Goal: Transaction & Acquisition: Purchase product/service

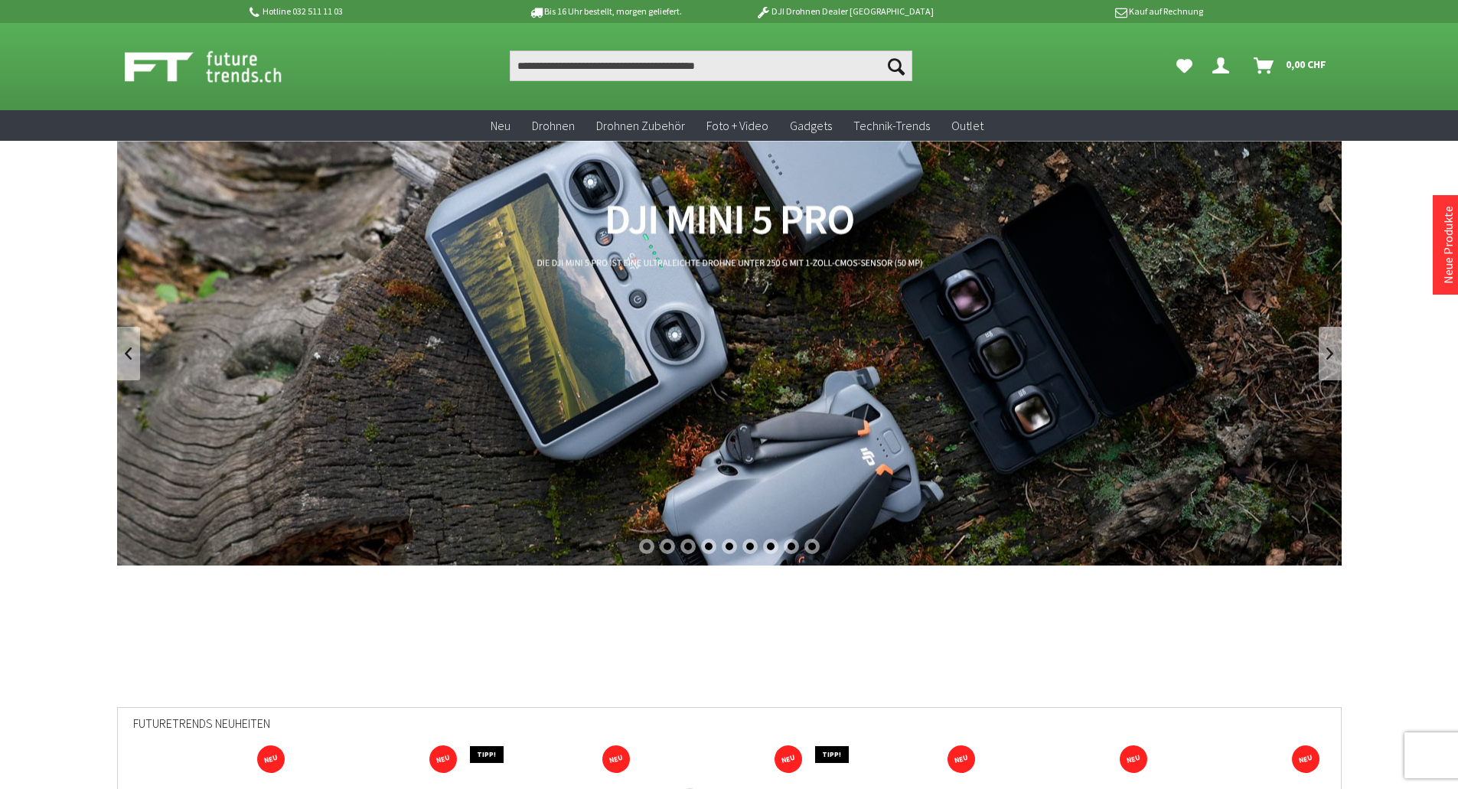
click at [609, 301] on link "DJI Mini 5 Pro" at bounding box center [729, 353] width 1225 height 425
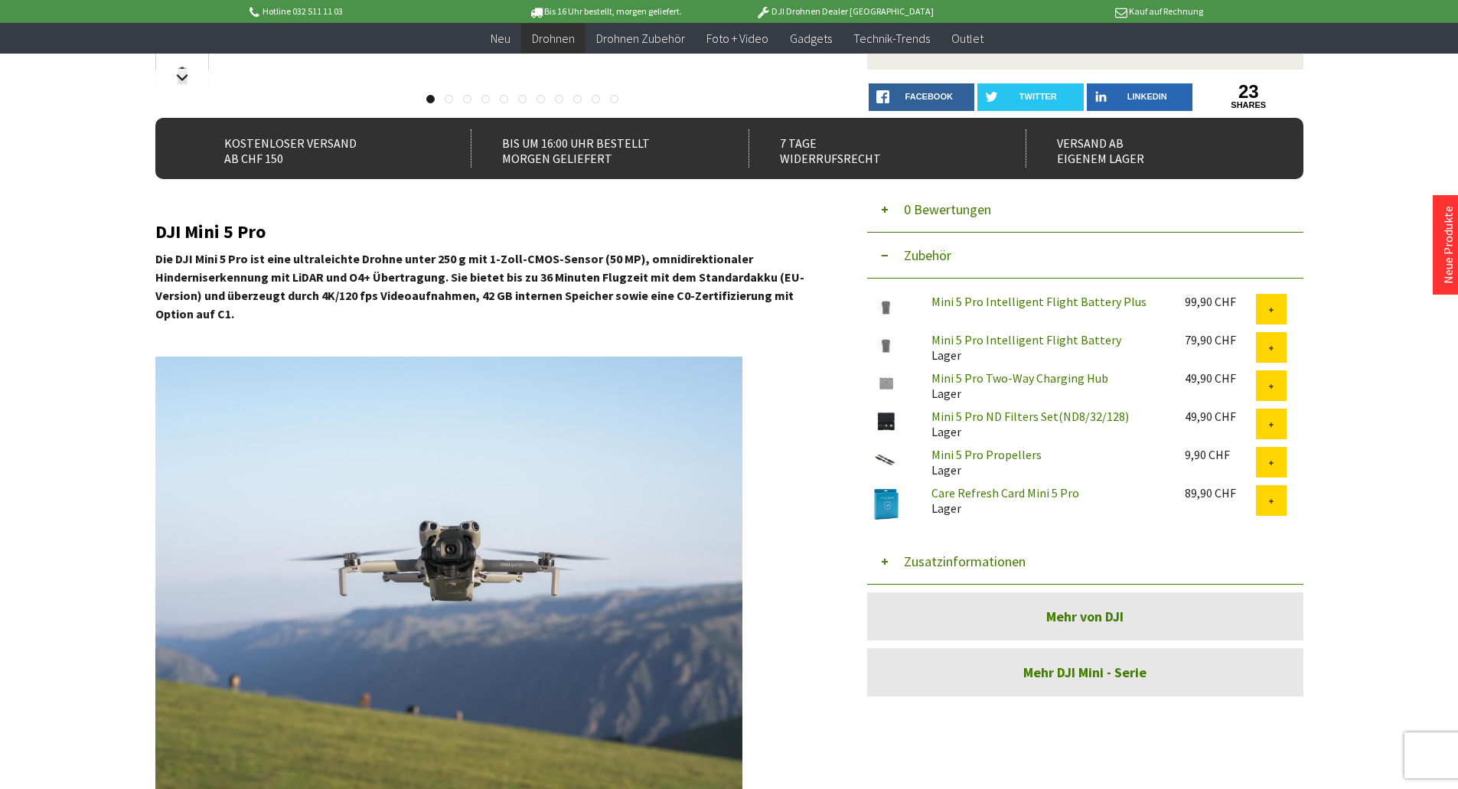
scroll to position [306, 0]
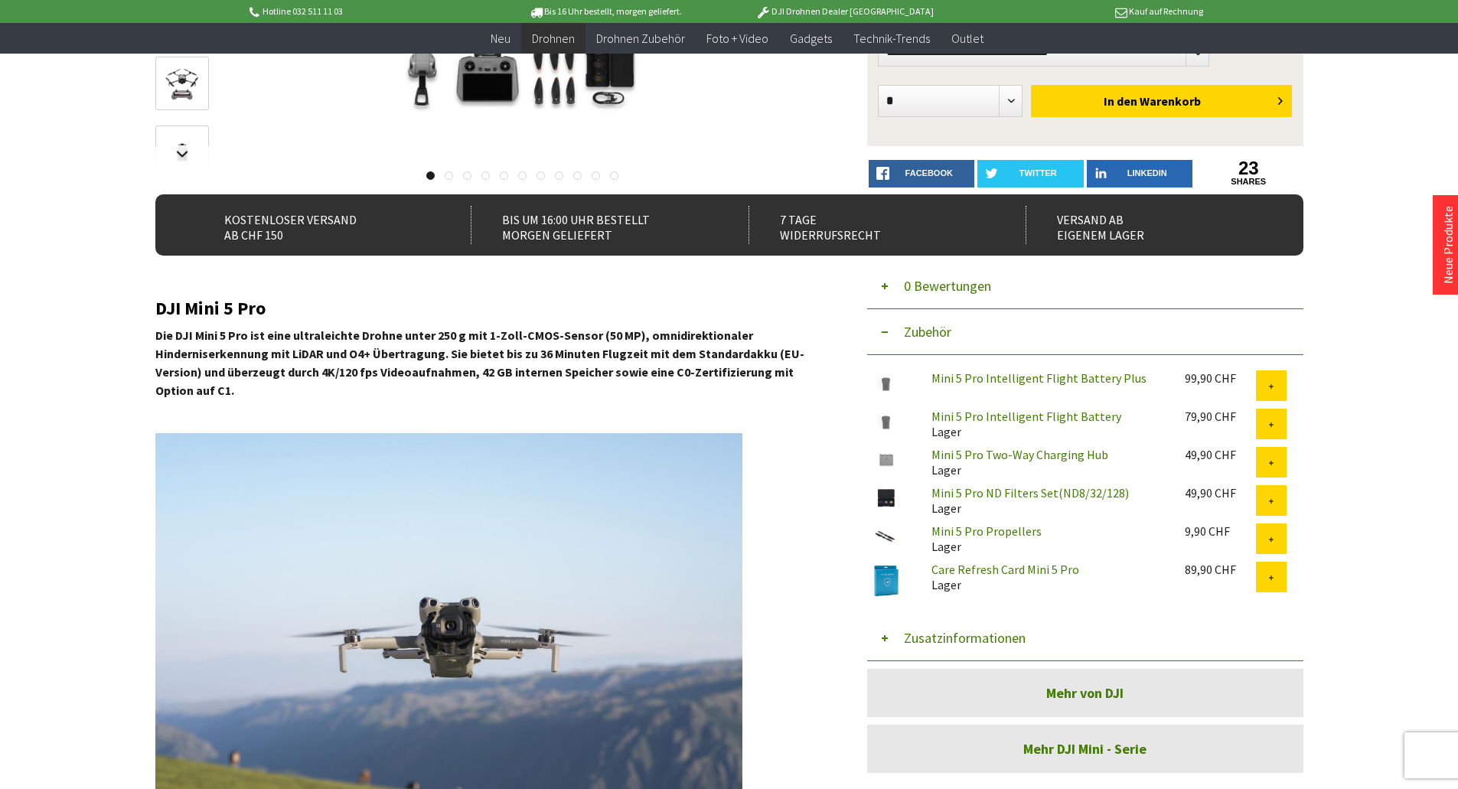
click at [933, 327] on button "Zubehör" at bounding box center [1085, 332] width 436 height 46
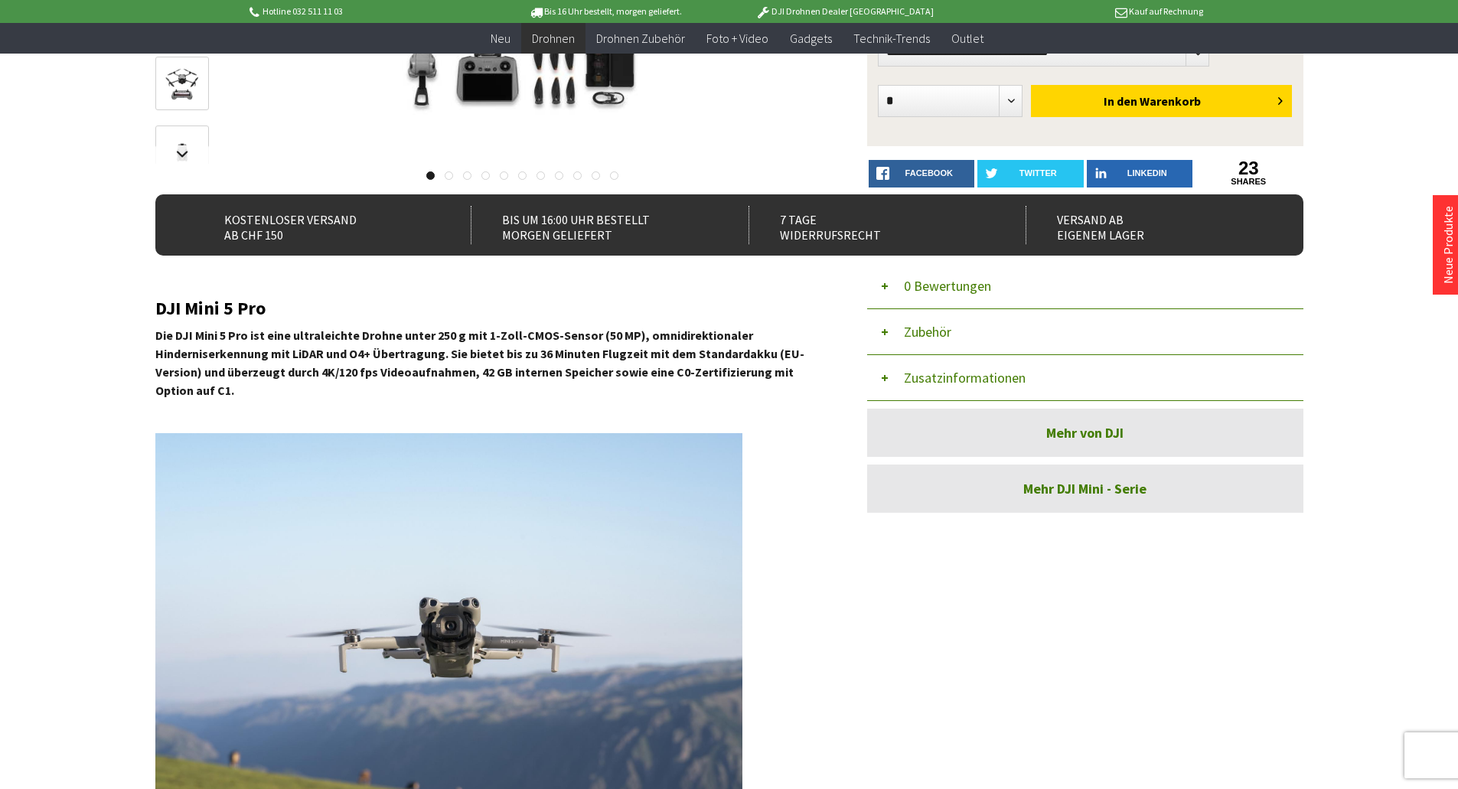
click at [933, 327] on button "Zubehör" at bounding box center [1085, 332] width 436 height 46
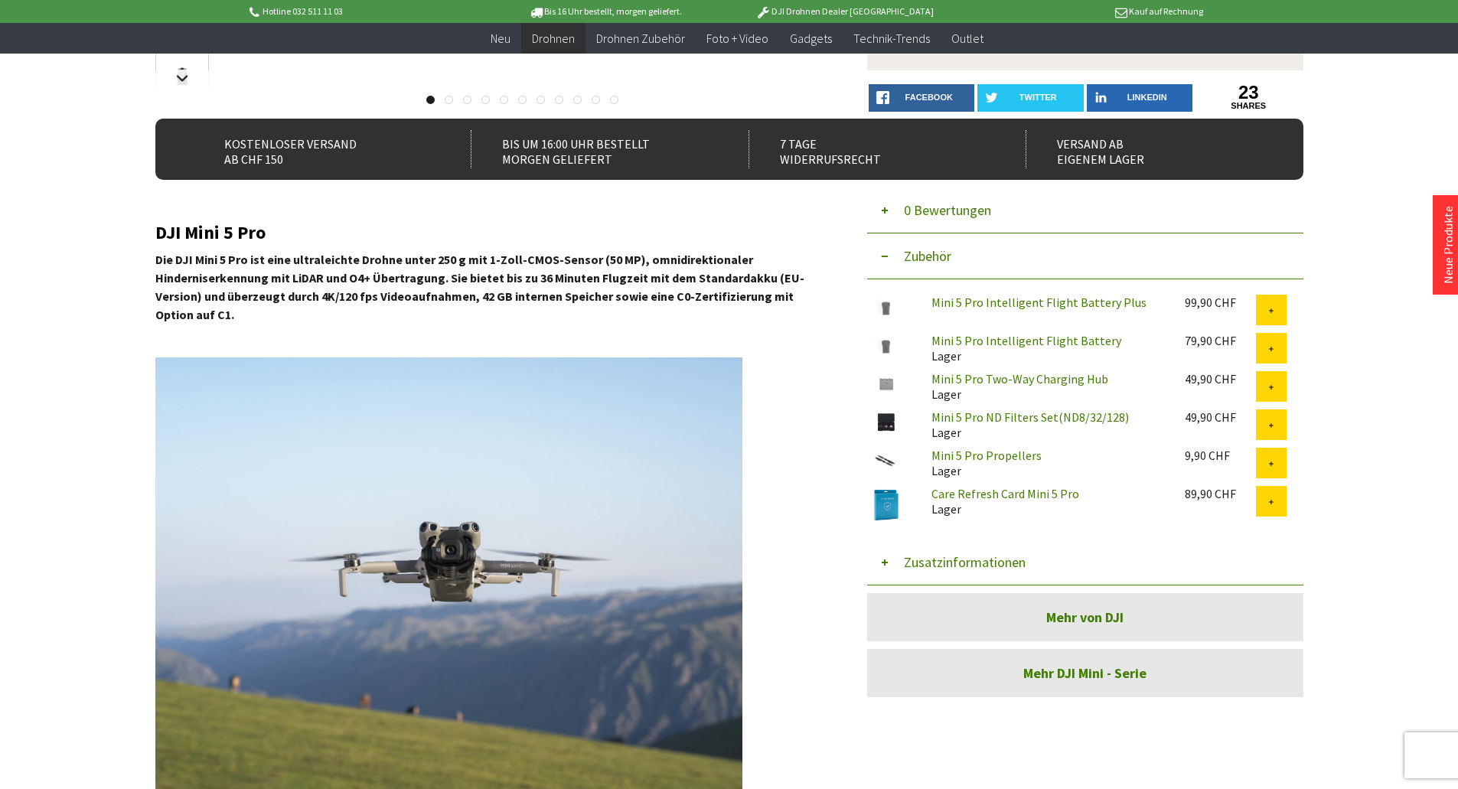
scroll to position [383, 0]
click at [997, 563] on button "Zusatzinformationen" at bounding box center [1085, 562] width 436 height 46
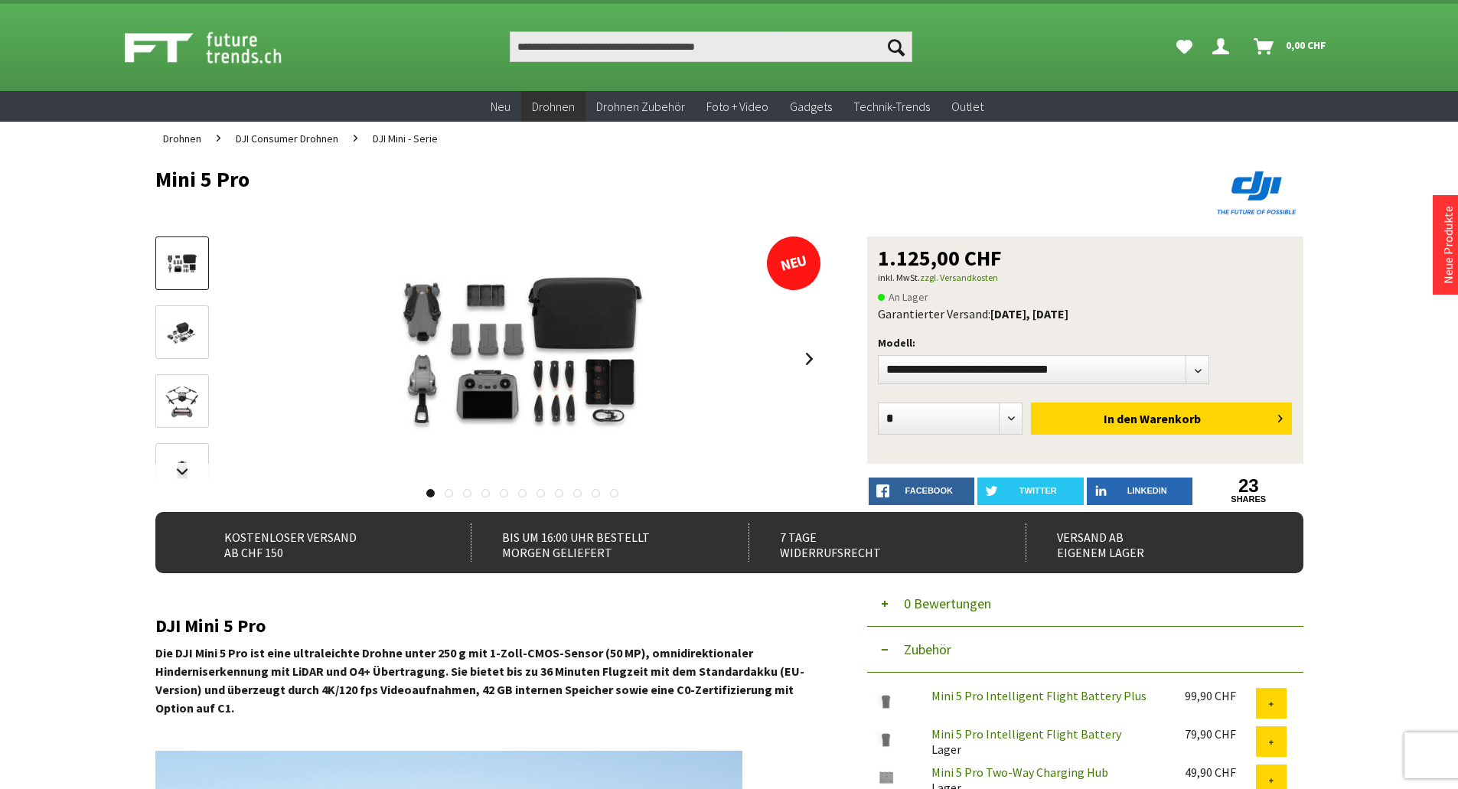
scroll to position [0, 0]
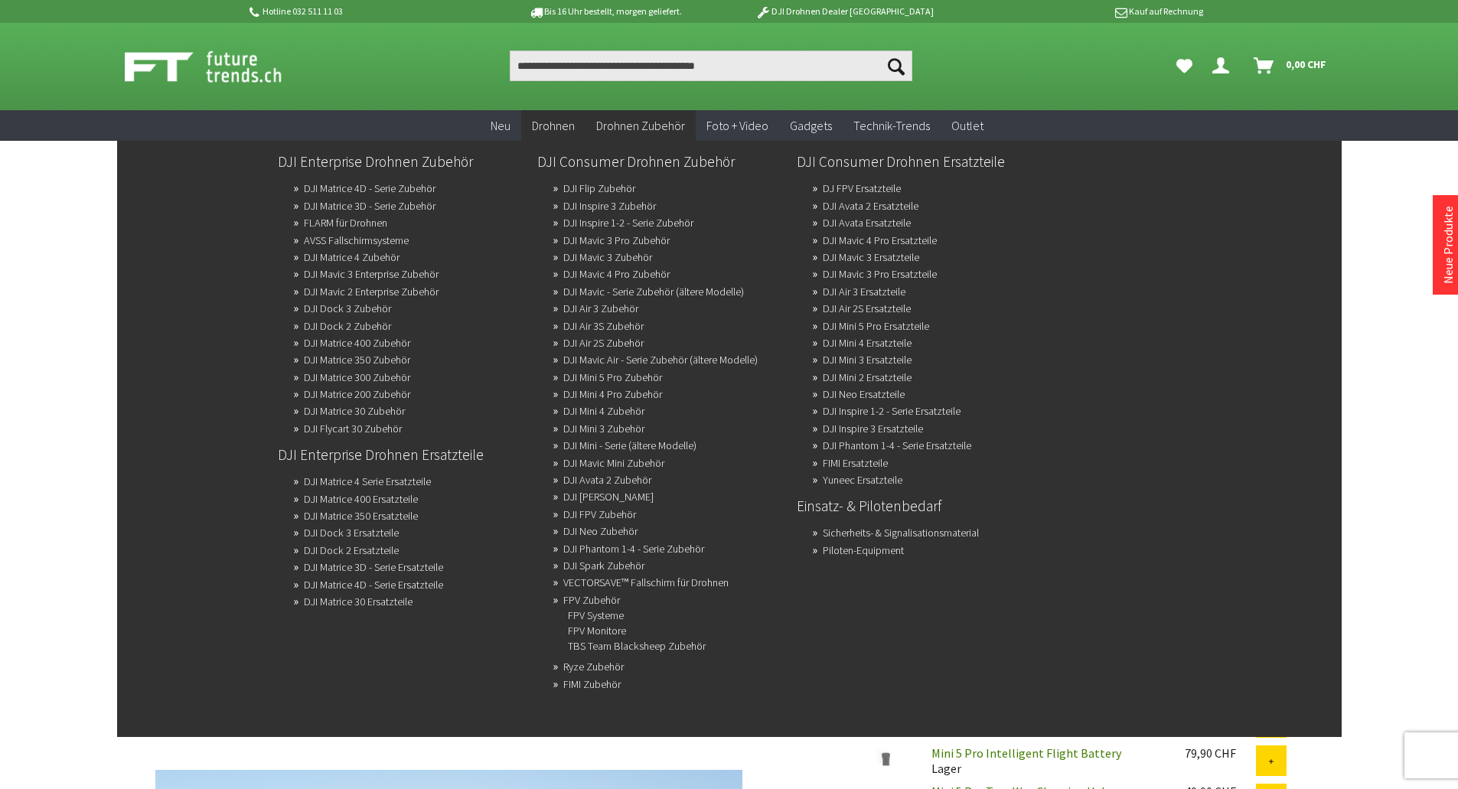
click at [658, 121] on span "Drohnen Zubehör" at bounding box center [640, 125] width 89 height 15
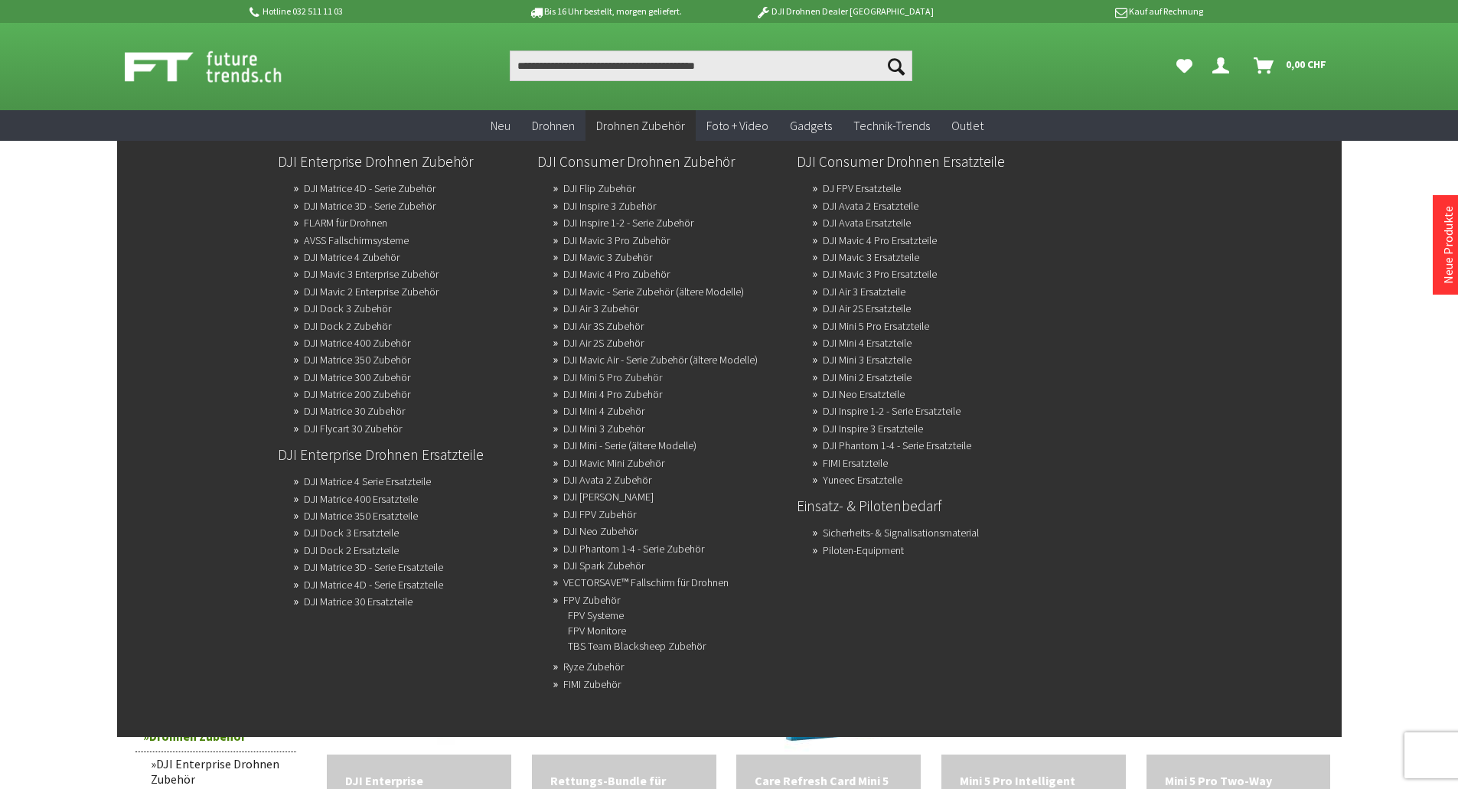
click at [625, 374] on link "DJI Mini 5 Pro Zubehör" at bounding box center [612, 377] width 99 height 21
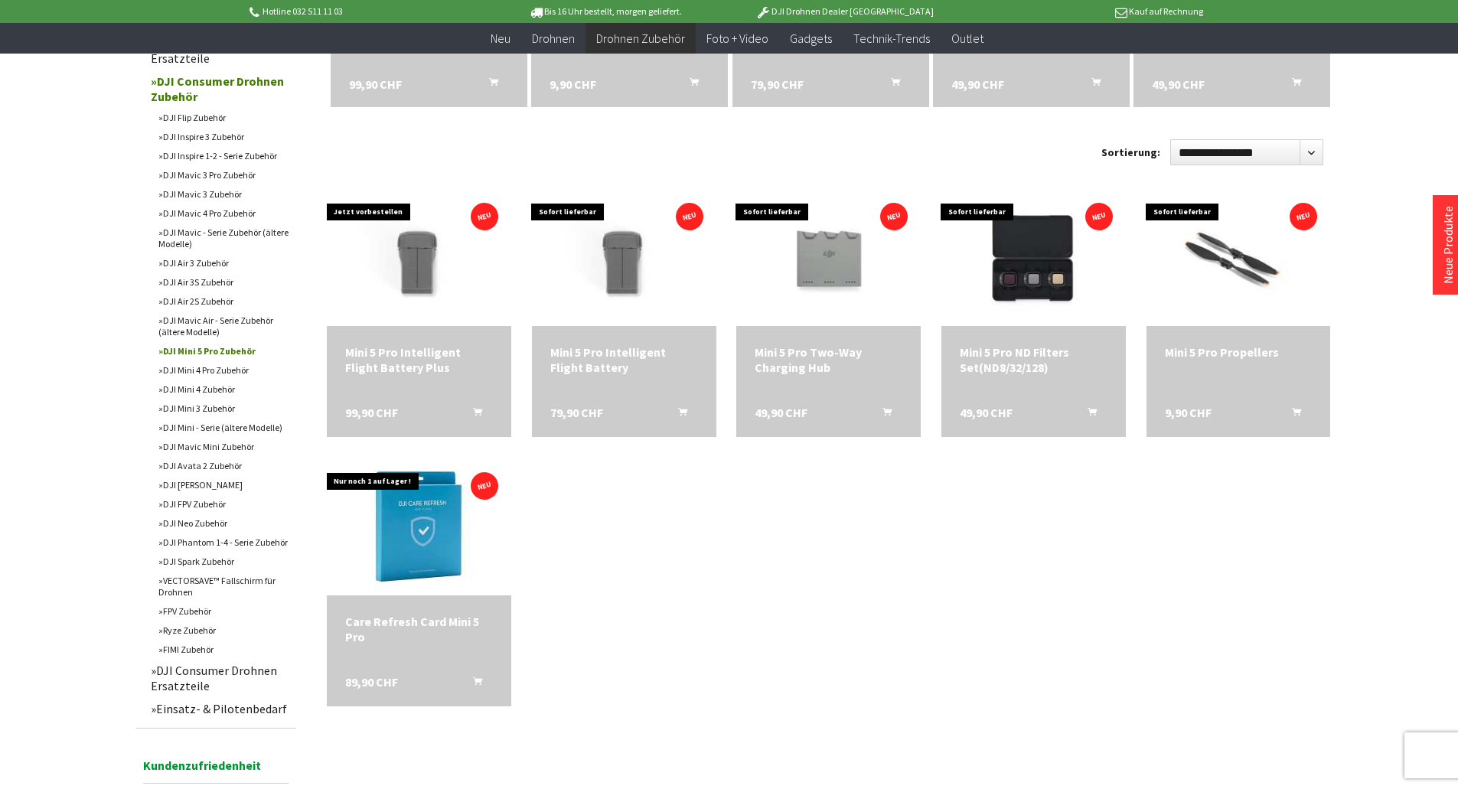
scroll to position [383, 0]
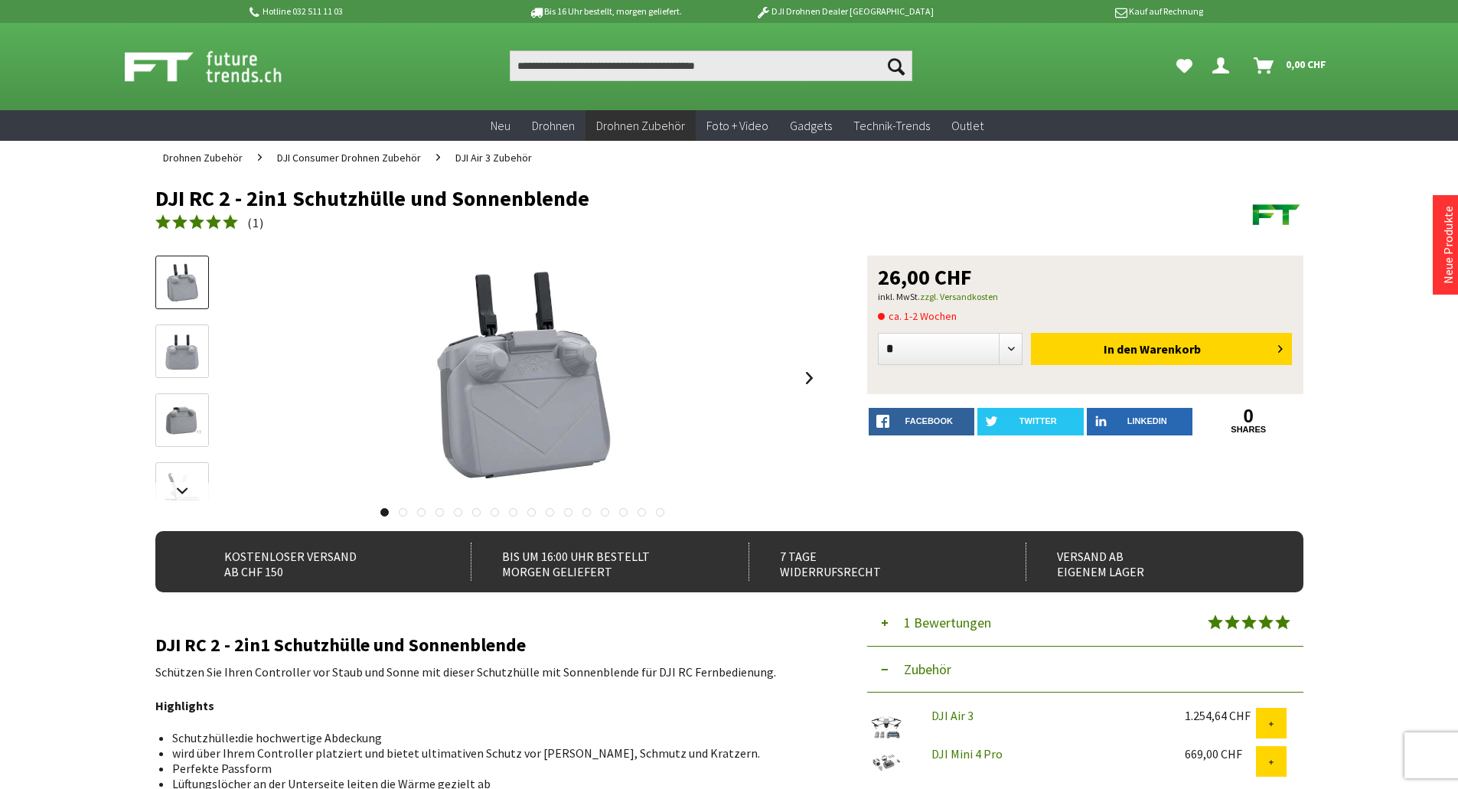
click at [184, 278] on img at bounding box center [182, 283] width 44 height 44
click at [812, 377] on link at bounding box center [809, 378] width 23 height 54
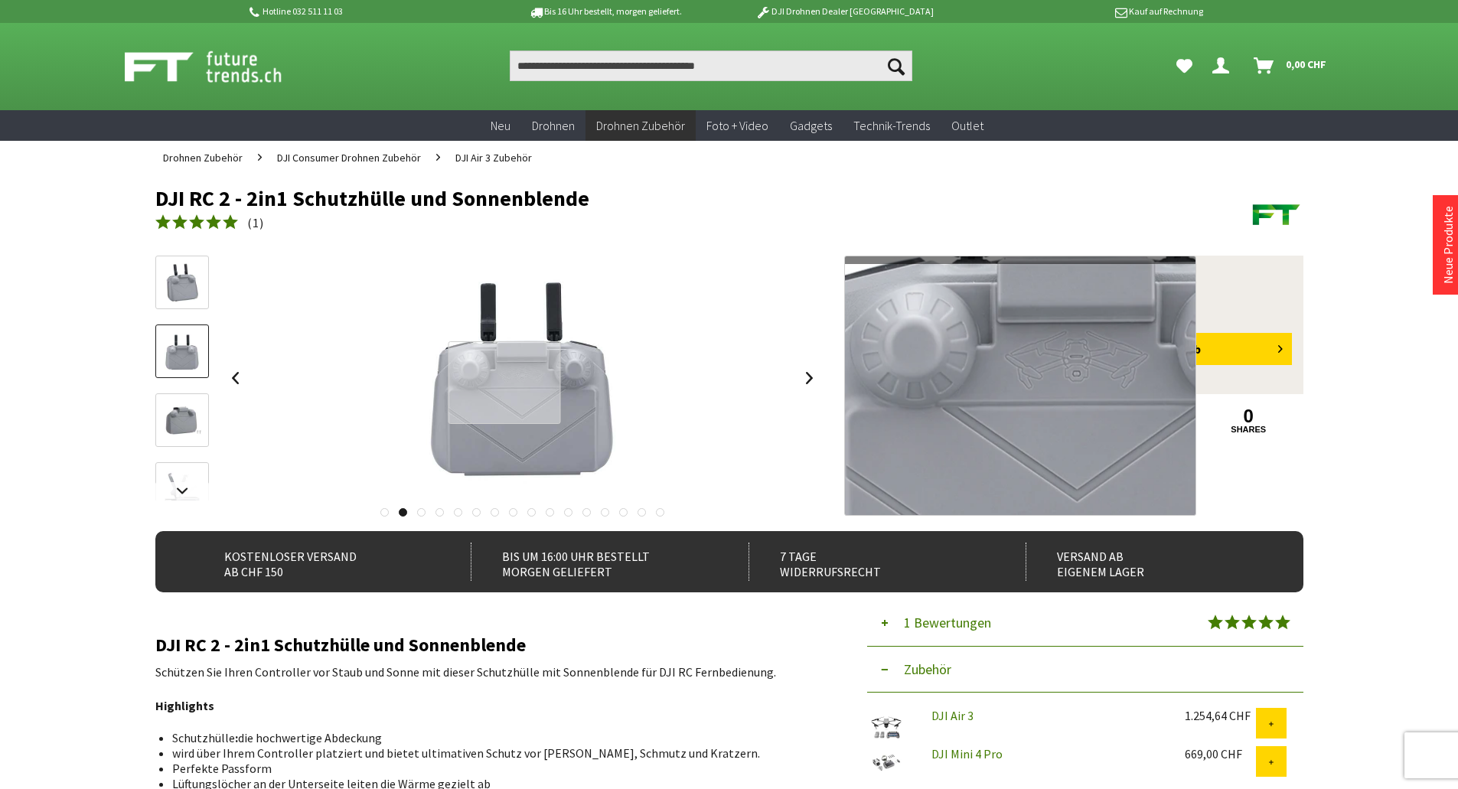
click at [504, 383] on div at bounding box center [504, 382] width 113 height 83
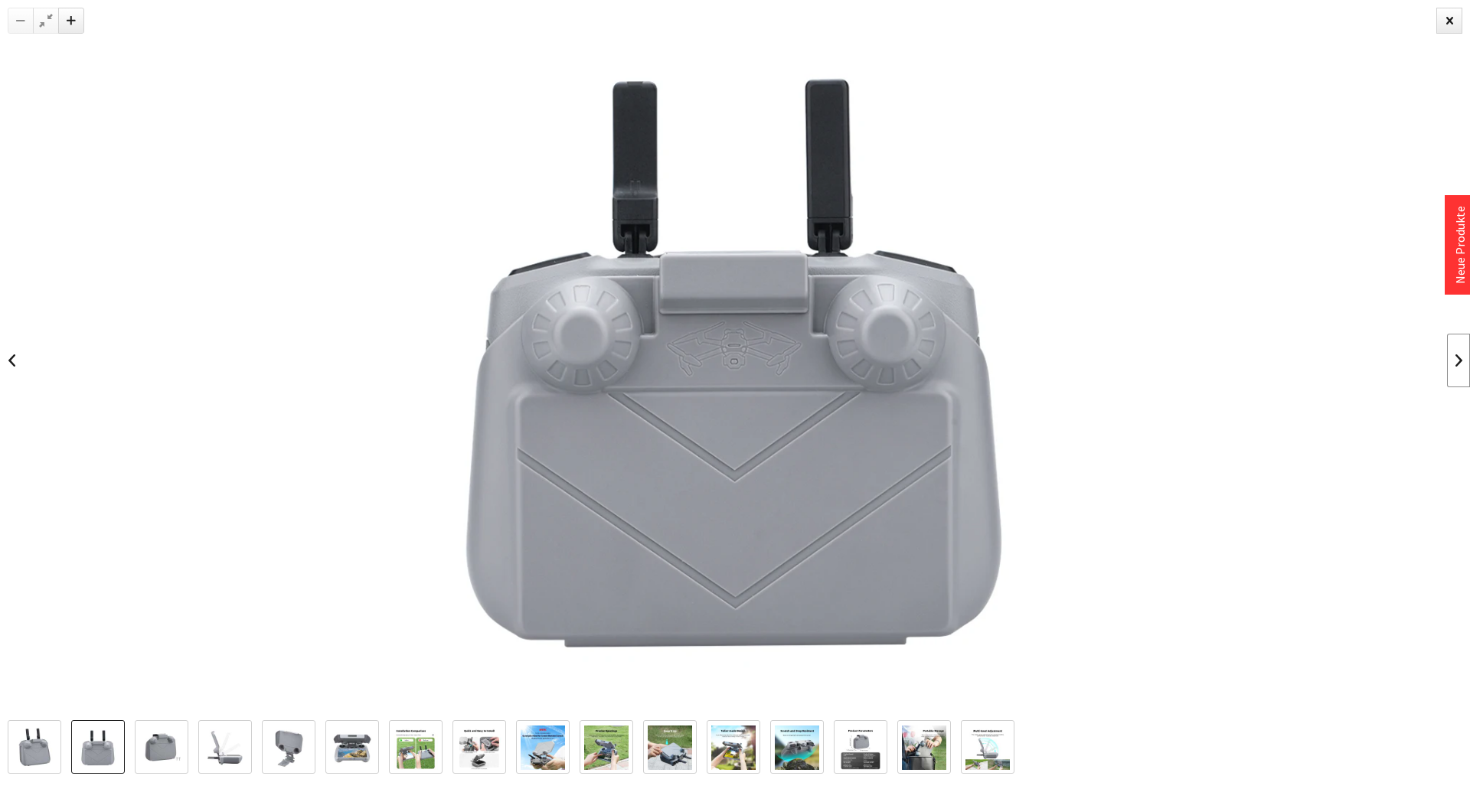
click at [1447, 364] on link at bounding box center [1458, 361] width 23 height 54
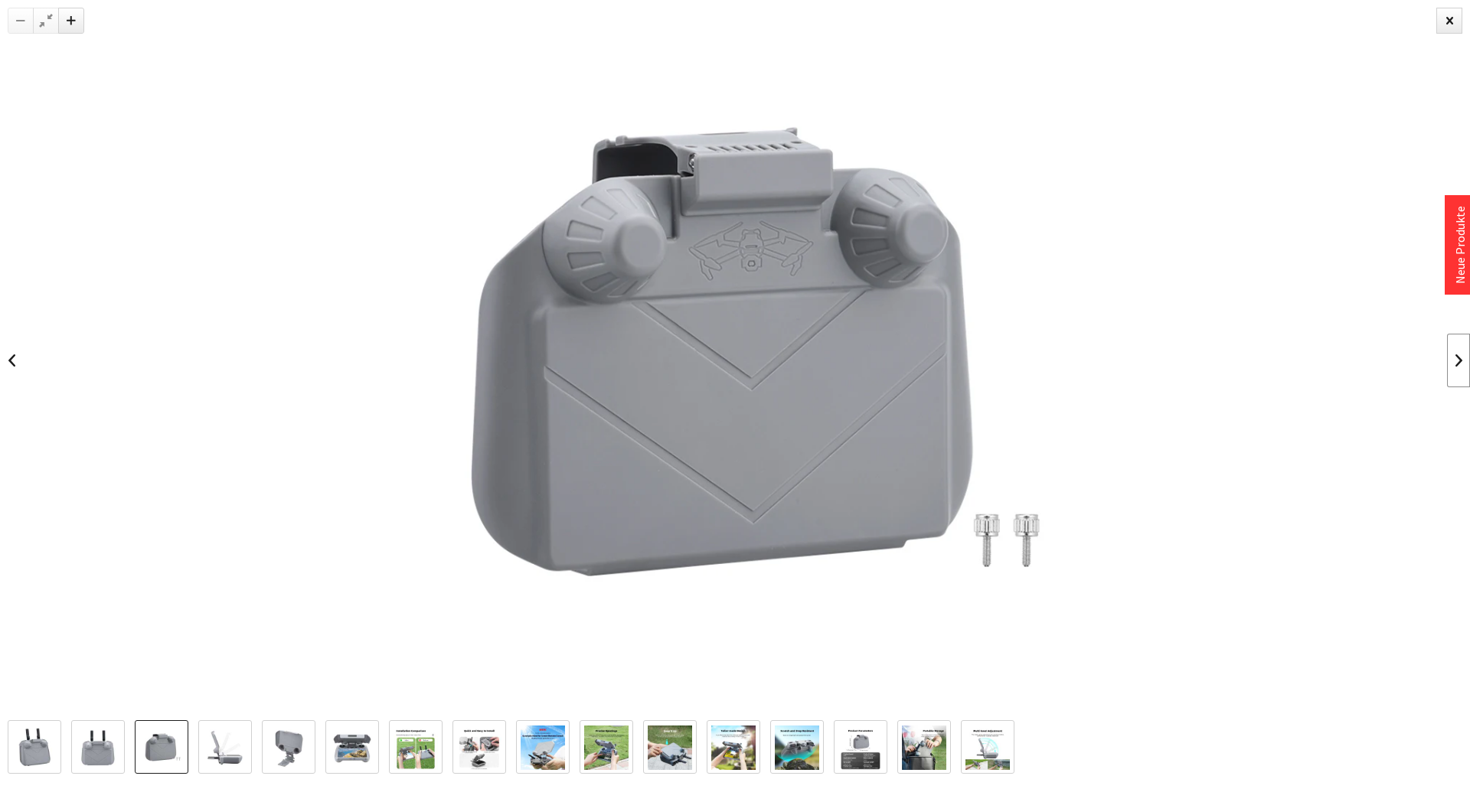
click at [1447, 364] on link at bounding box center [1458, 361] width 23 height 54
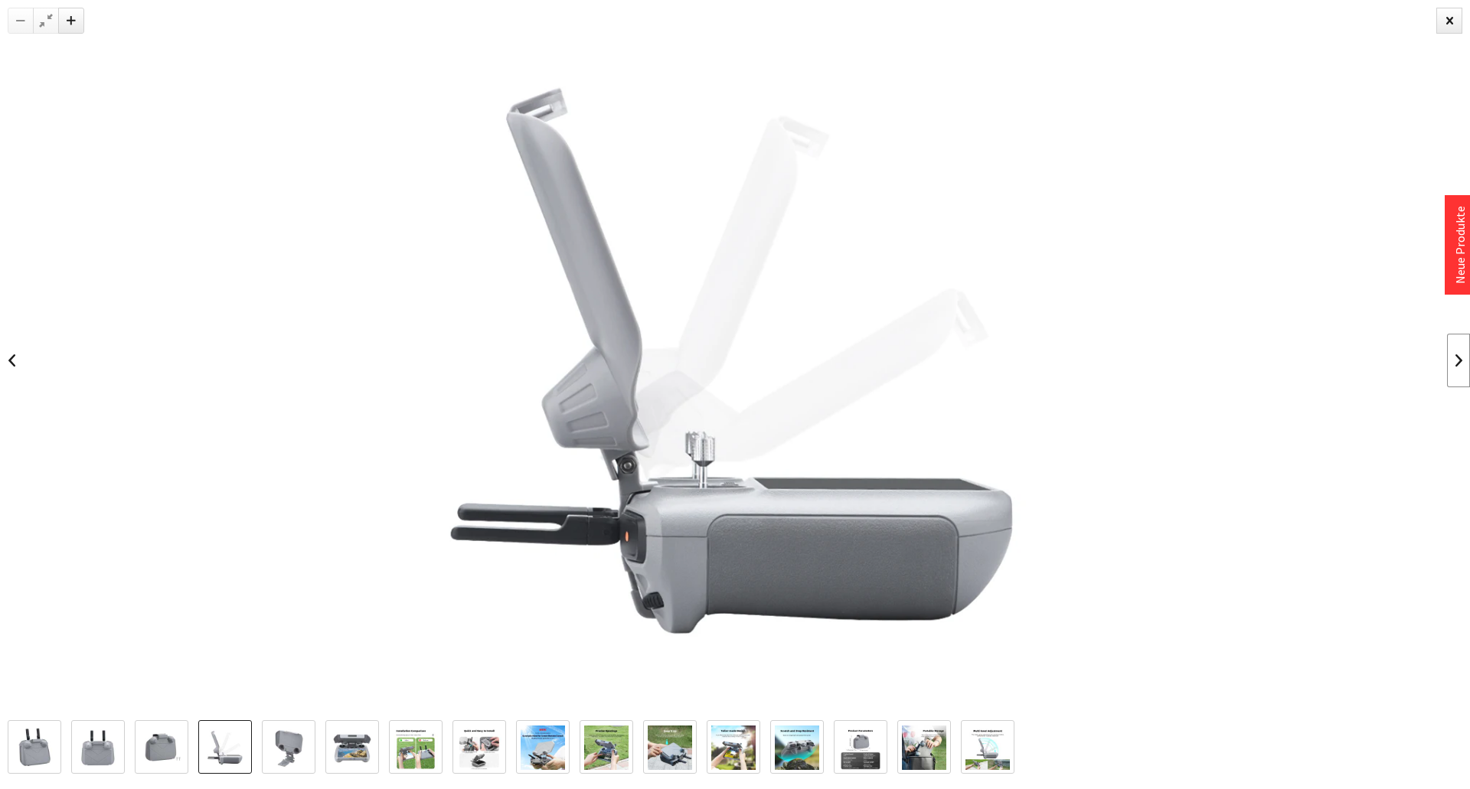
click at [1447, 364] on link at bounding box center [1458, 361] width 23 height 54
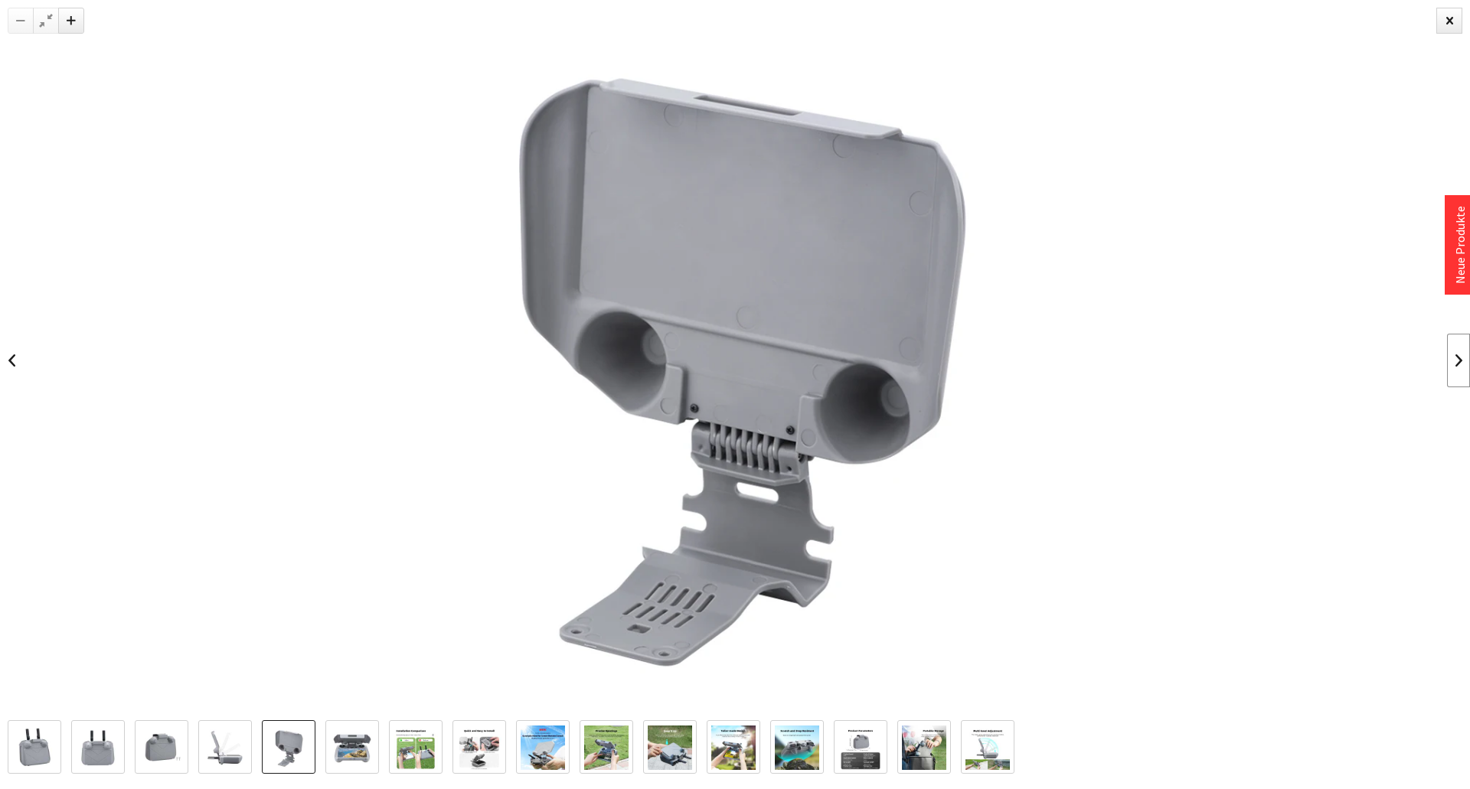
click at [1447, 364] on link at bounding box center [1458, 361] width 23 height 54
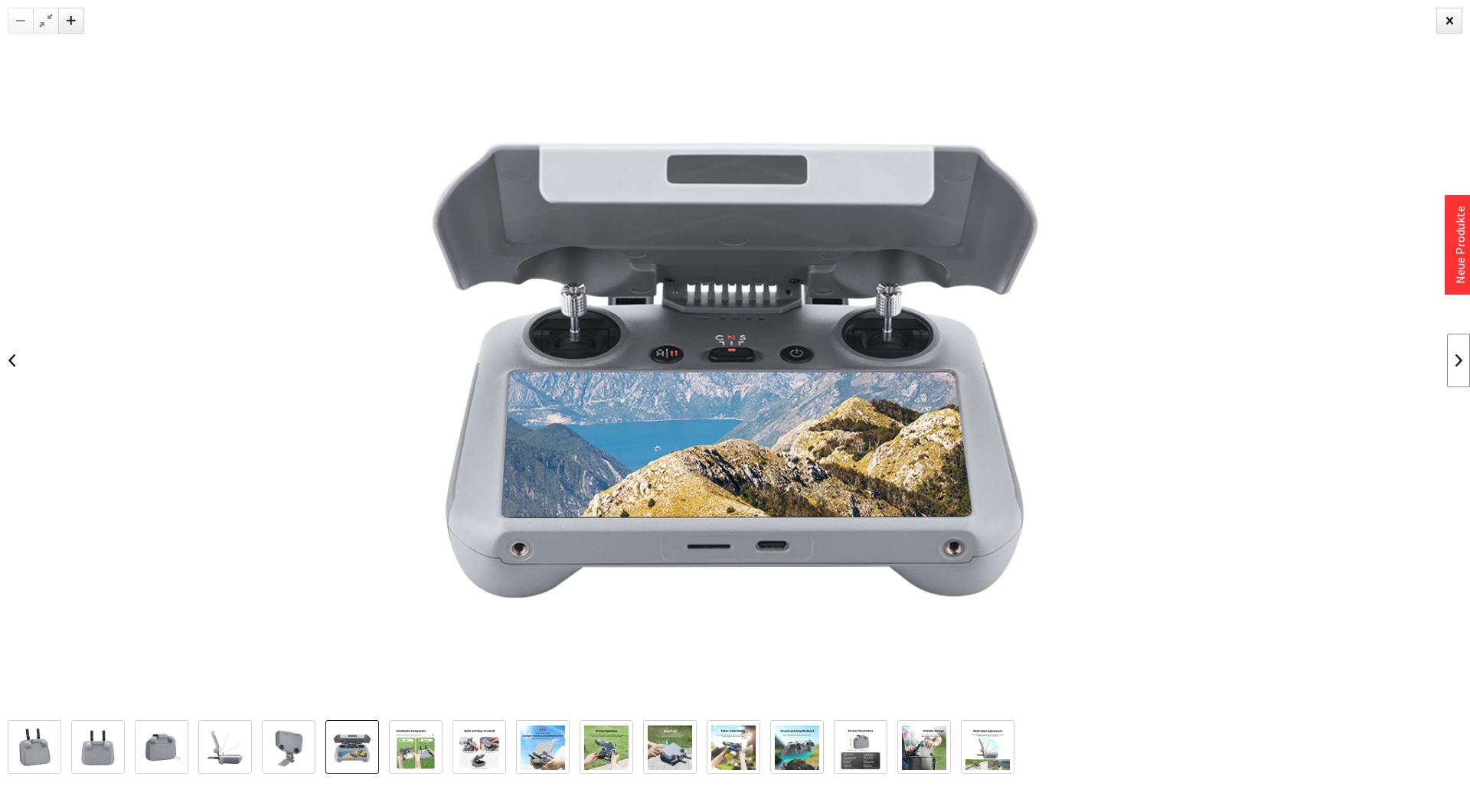
click at [1447, 364] on link at bounding box center [1458, 361] width 23 height 54
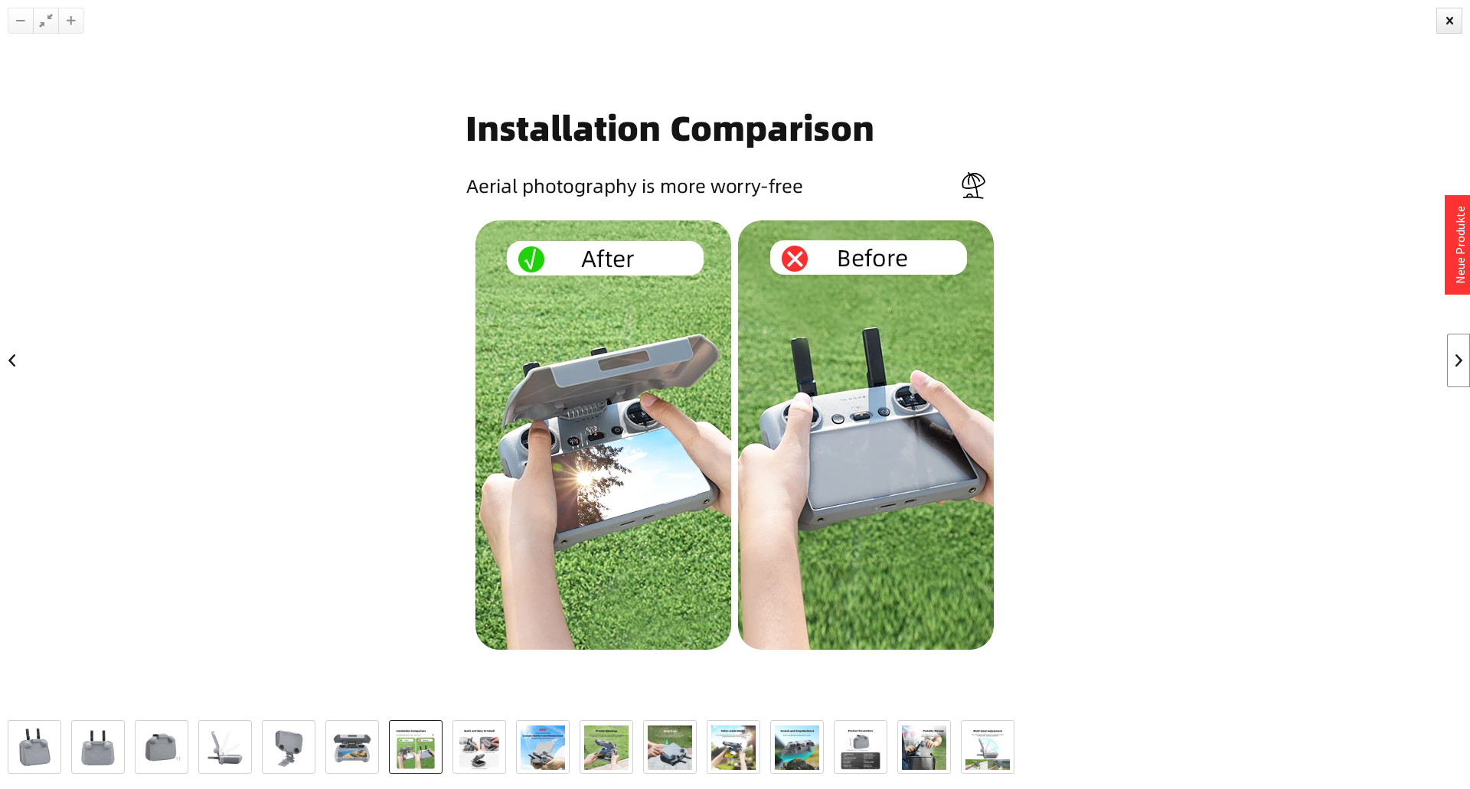
click at [1447, 364] on link at bounding box center [1458, 361] width 23 height 54
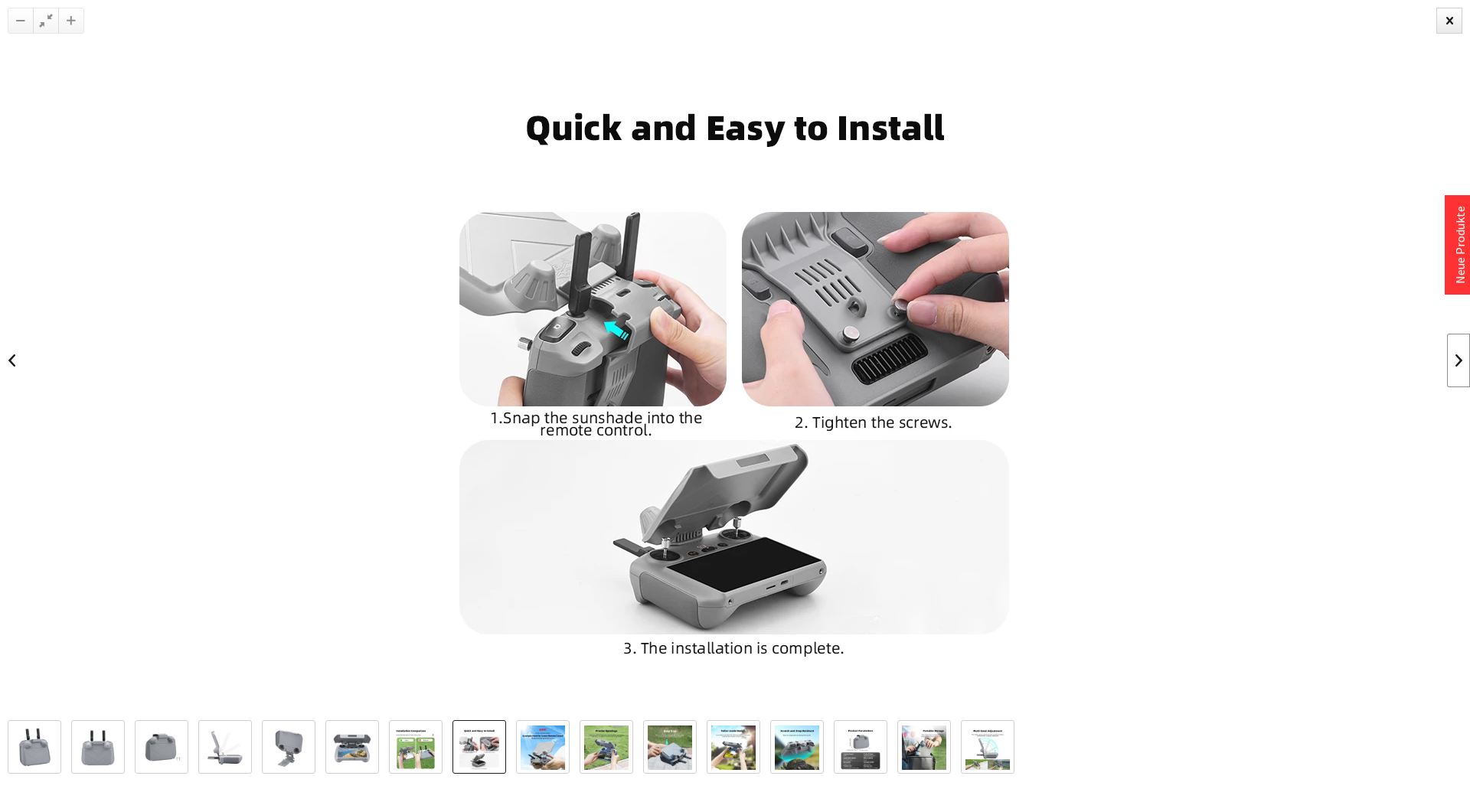
click at [1447, 364] on link at bounding box center [1458, 361] width 23 height 54
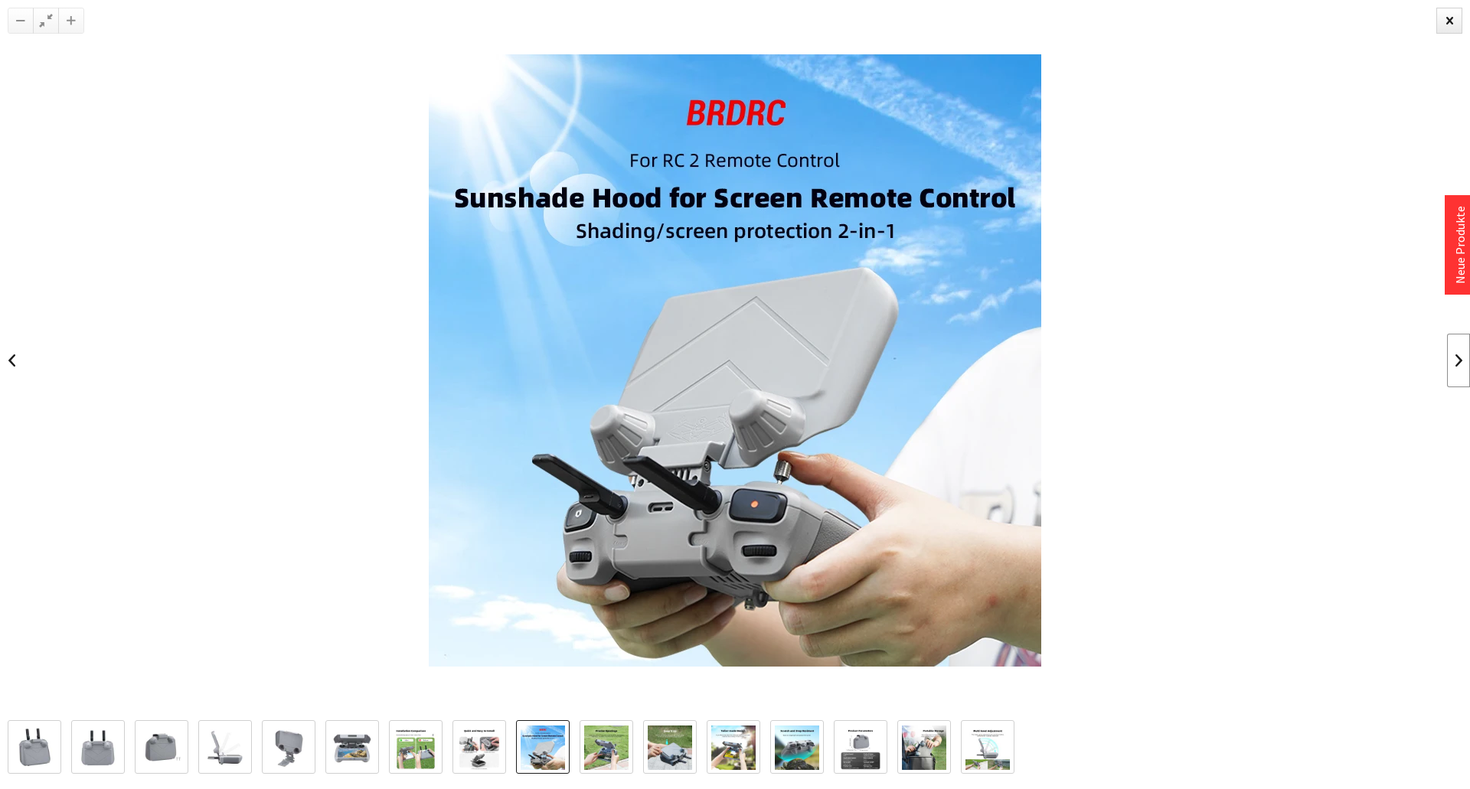
click at [1447, 364] on link at bounding box center [1458, 361] width 23 height 54
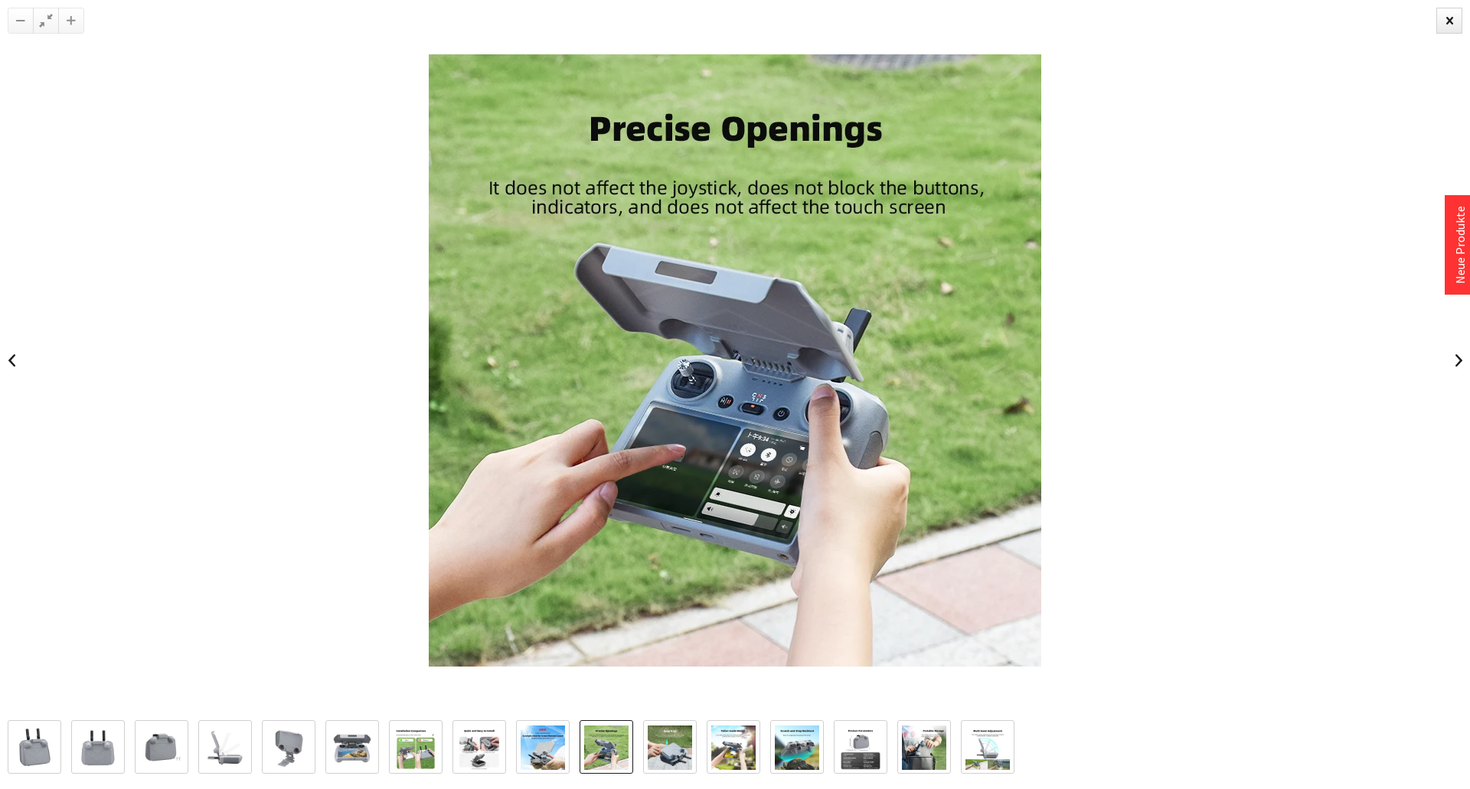
click at [1446, 364] on div at bounding box center [735, 360] width 1470 height 720
click at [1448, 364] on link at bounding box center [1458, 361] width 23 height 54
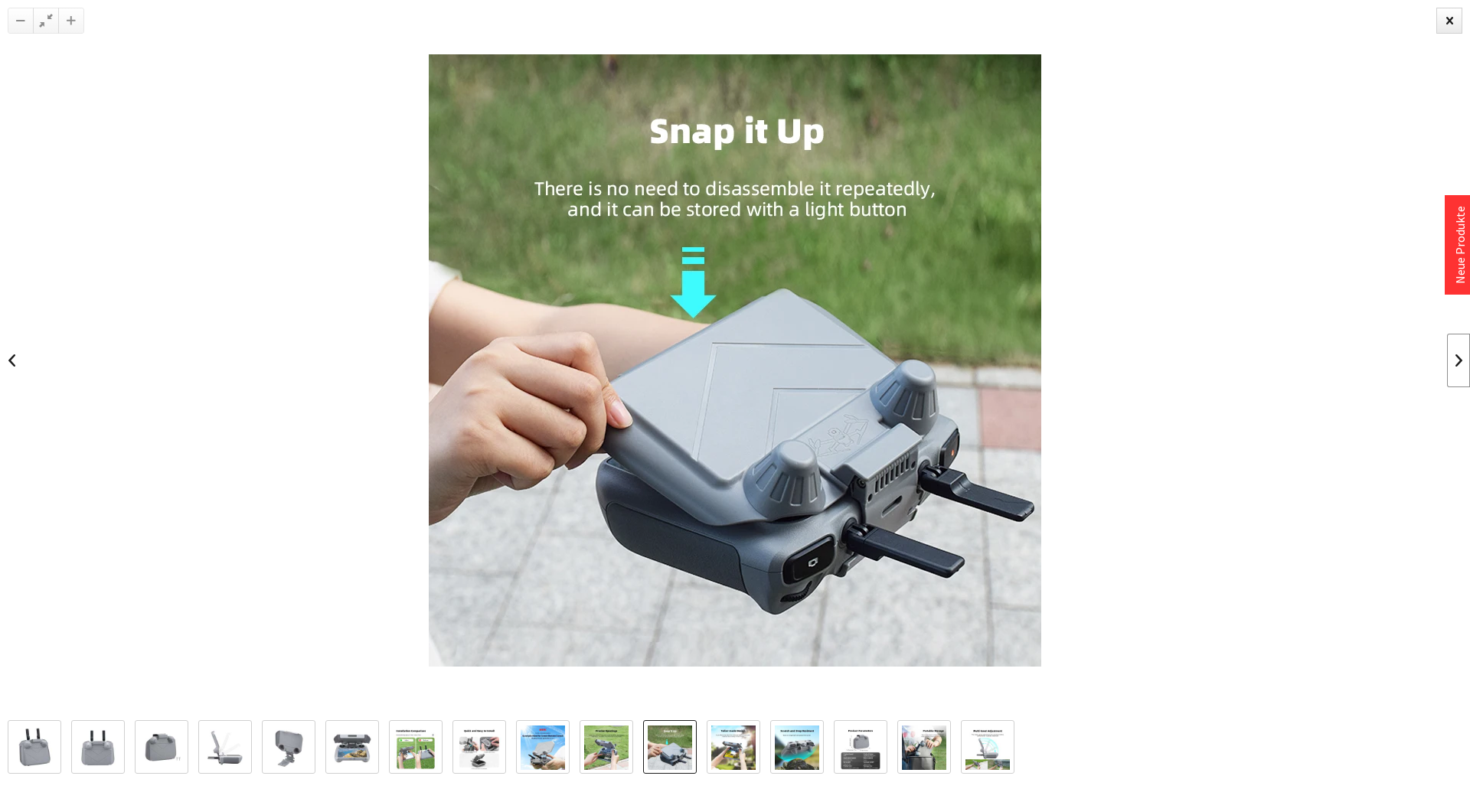
click at [1449, 363] on link at bounding box center [1458, 361] width 23 height 54
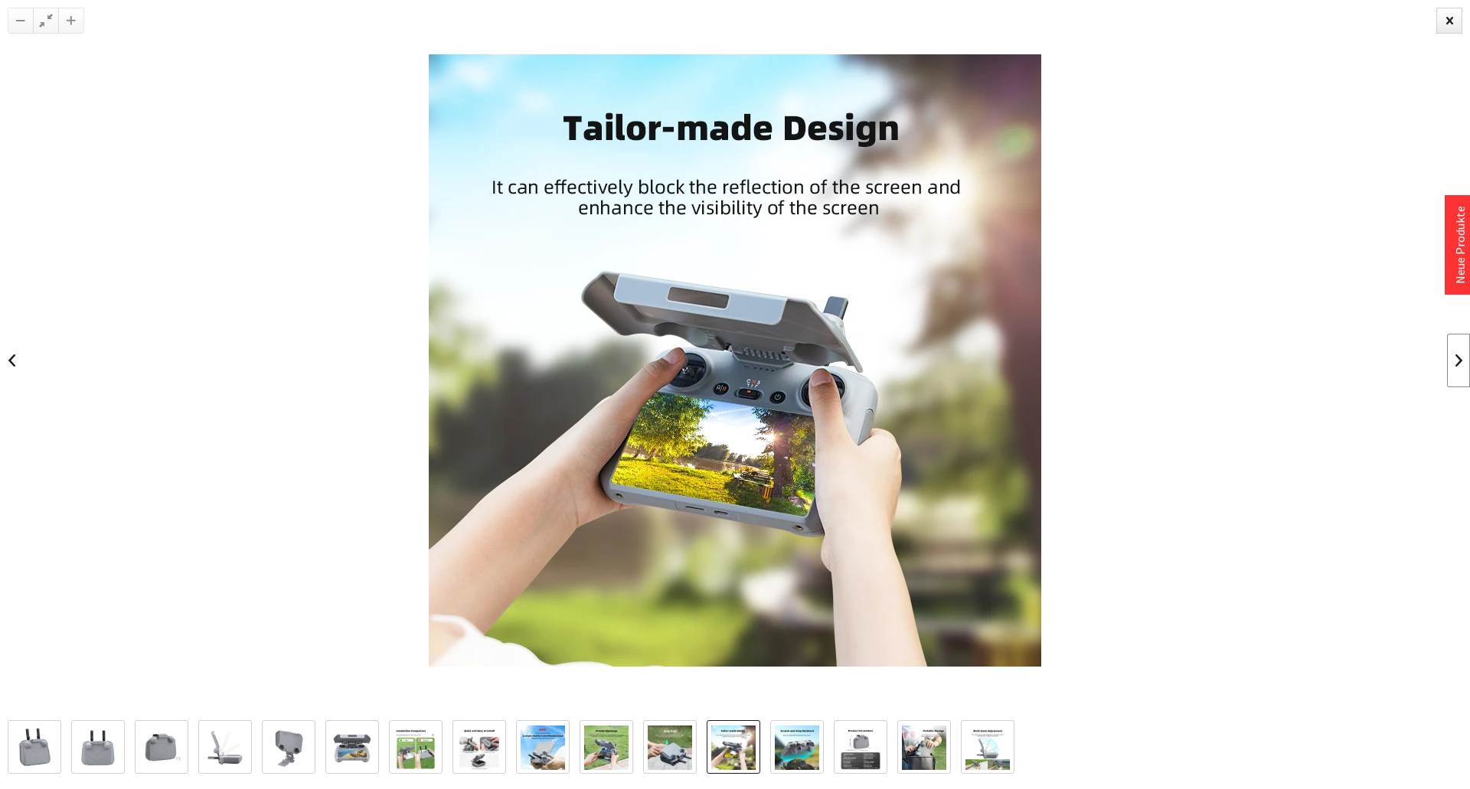
click at [1449, 363] on link at bounding box center [1458, 361] width 23 height 54
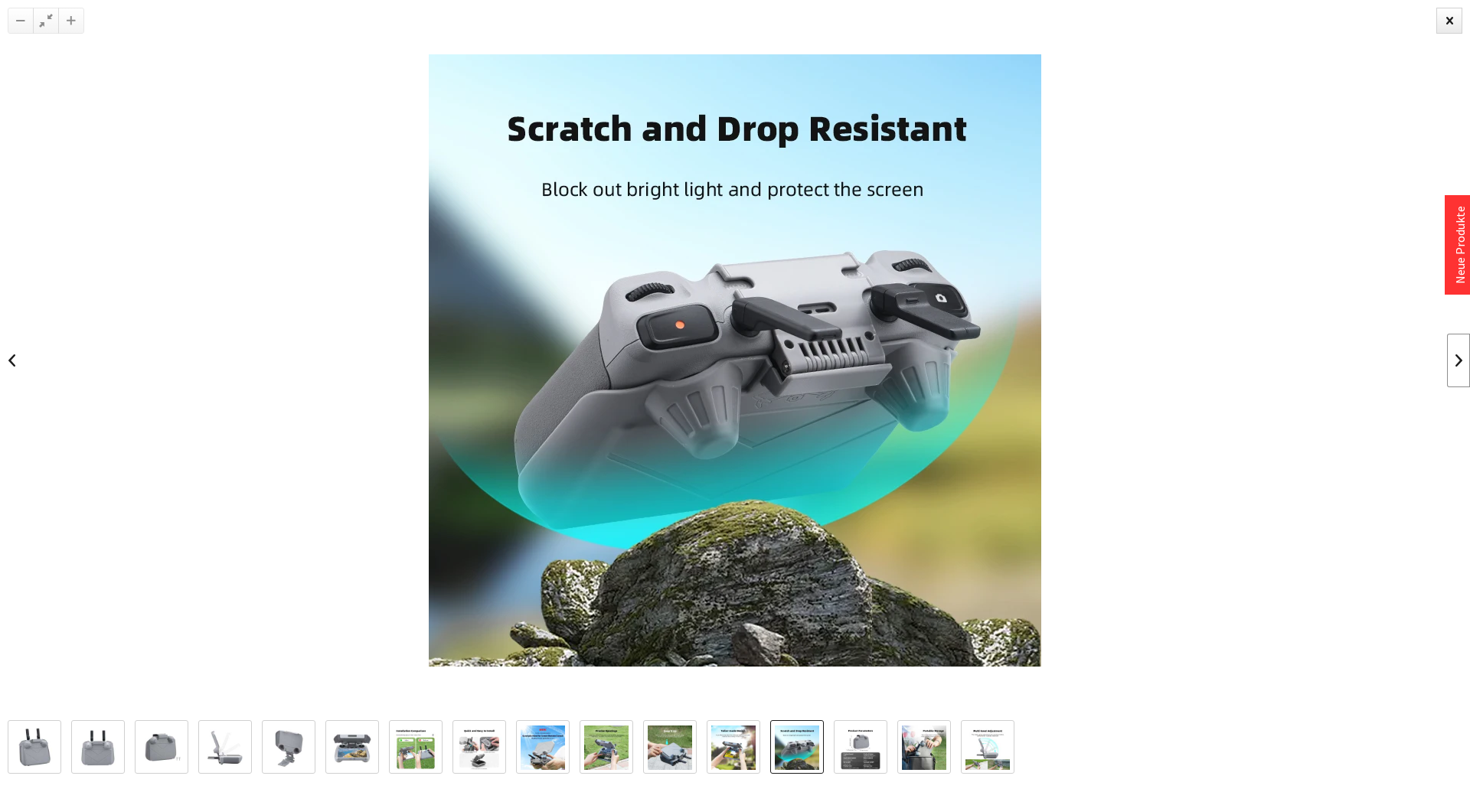
click at [1449, 363] on link at bounding box center [1458, 361] width 23 height 54
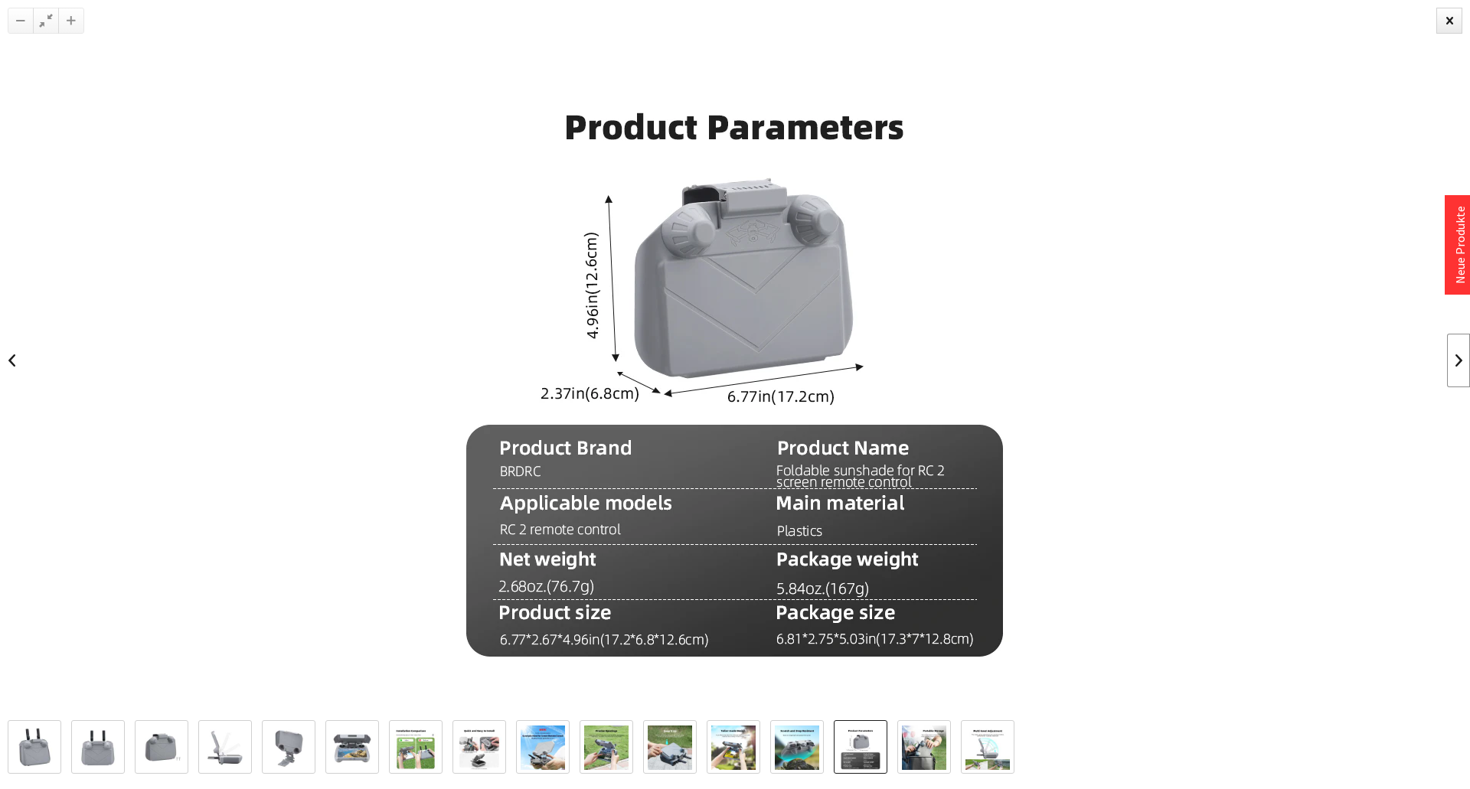
click at [1449, 362] on link at bounding box center [1458, 361] width 23 height 54
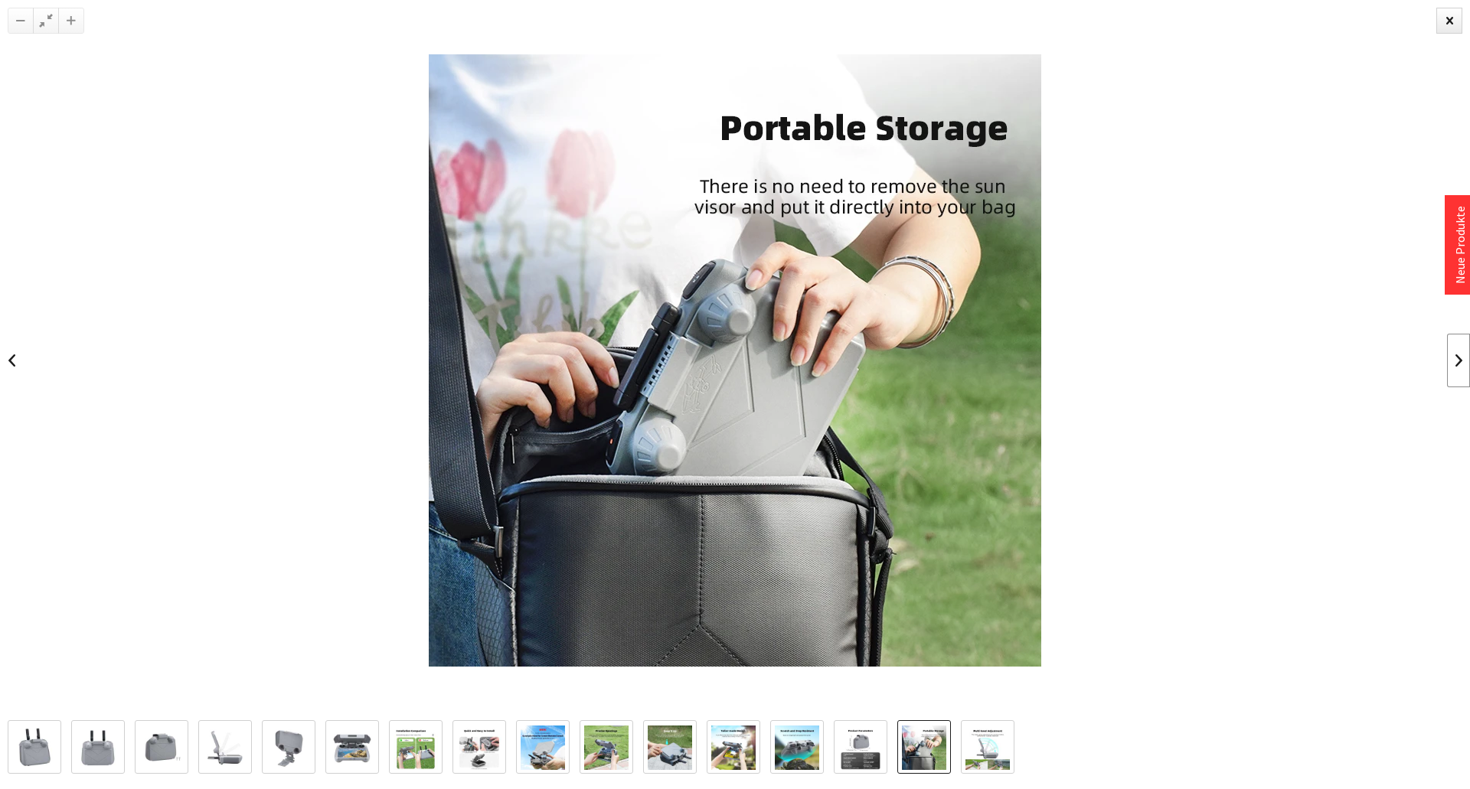
click at [1449, 362] on link at bounding box center [1458, 361] width 23 height 54
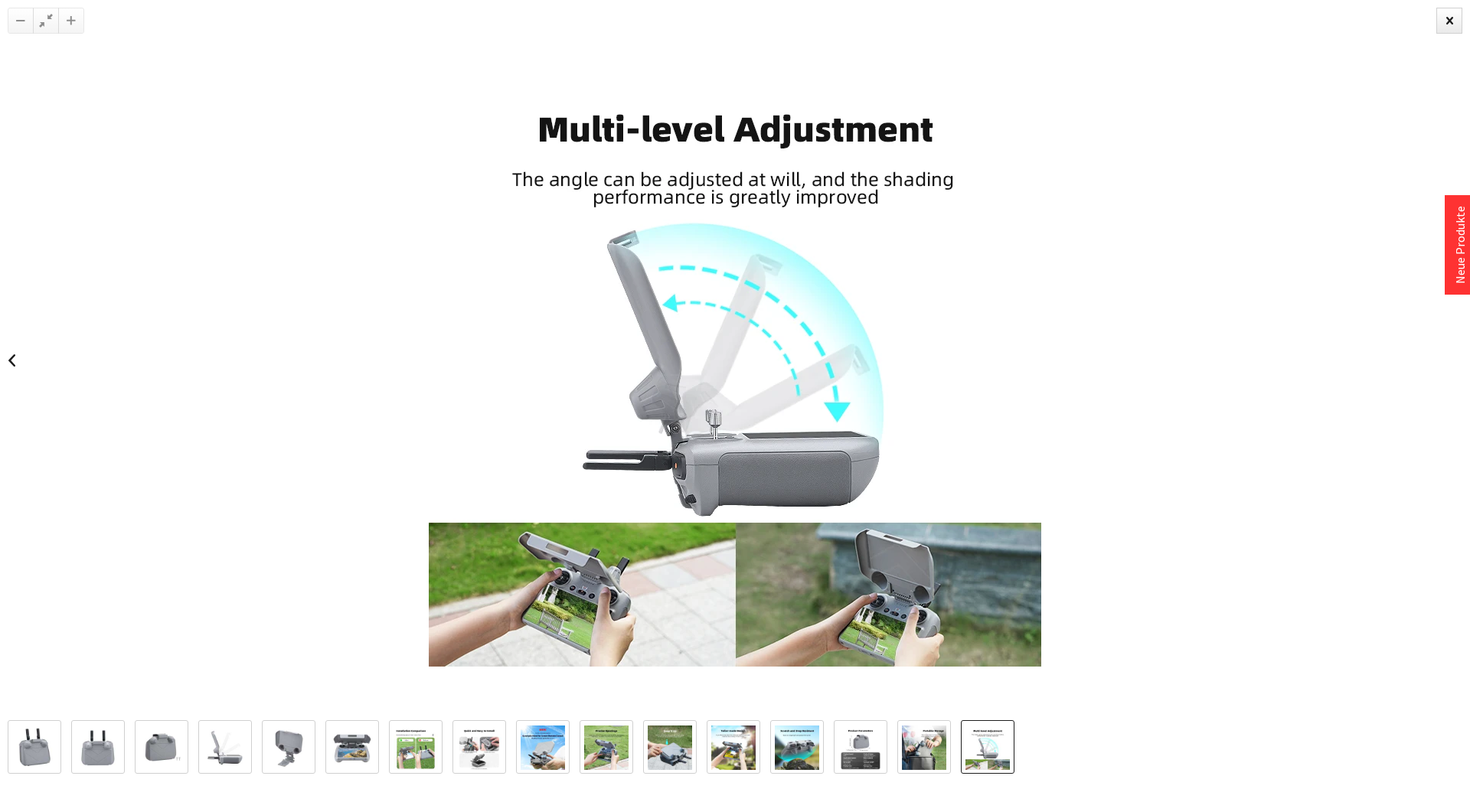
click at [1449, 362] on div at bounding box center [735, 360] width 1470 height 720
click at [1443, 23] on div at bounding box center [1449, 21] width 26 height 26
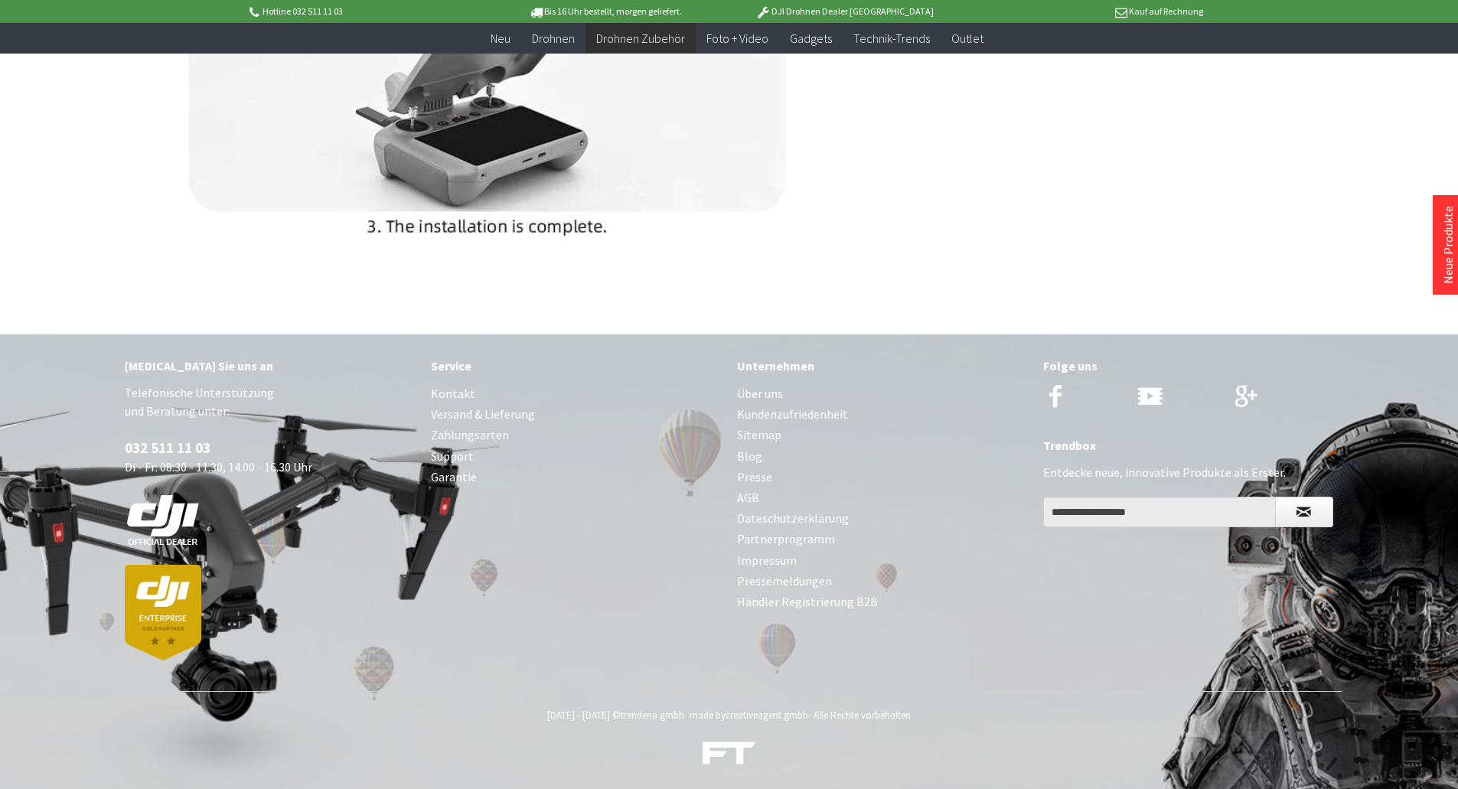
scroll to position [4901, 0]
